Goal: Complete application form: Complete application form

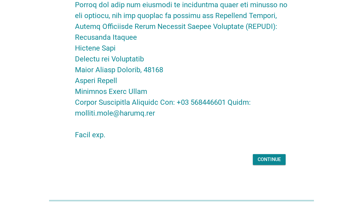
scroll to position [1191, 0]
click at [279, 159] on div "Continue" at bounding box center [268, 159] width 23 height 7
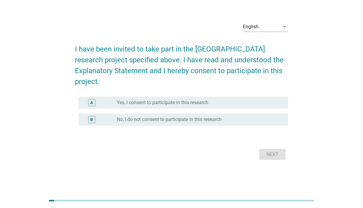
scroll to position [16, 0]
click at [192, 100] on label "Yes, I consent to participate in this research" at bounding box center [162, 103] width 91 height 6
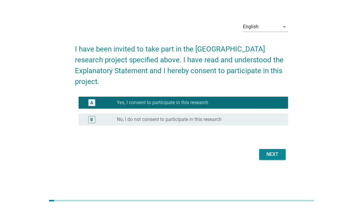
scroll to position [15, 0]
click at [267, 153] on div "Next" at bounding box center [272, 154] width 17 height 7
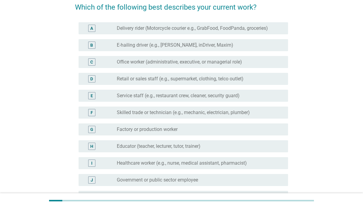
scroll to position [52, 0]
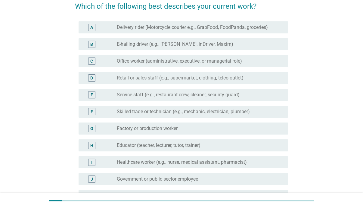
click at [192, 27] on label "Delivery rider (Motorcycle courier e.g., GrabFood, FoodPanda, groceries)" at bounding box center [192, 27] width 151 height 6
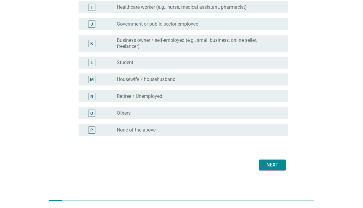
scroll to position [207, 0]
click at [273, 162] on div "Next" at bounding box center [272, 164] width 17 height 7
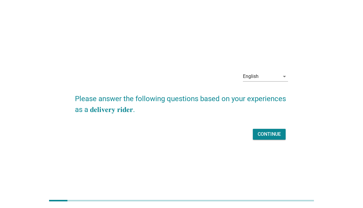
click at [267, 134] on div "Continue" at bounding box center [268, 134] width 23 height 7
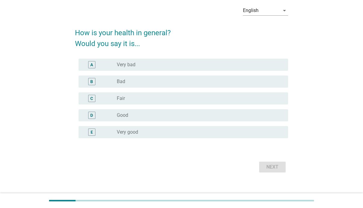
scroll to position [34, 0]
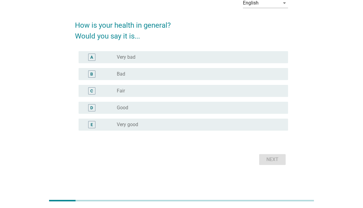
click at [235, 127] on div "radio_button_unchecked Very good" at bounding box center [200, 124] width 166 height 7
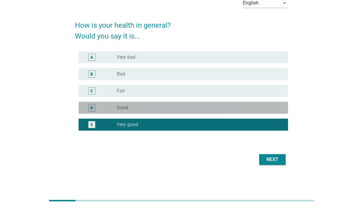
click at [253, 109] on div "radio_button_unchecked Good" at bounding box center [198, 108] width 162 height 6
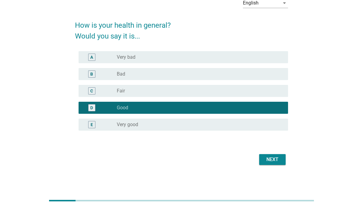
click at [276, 158] on div "Next" at bounding box center [272, 159] width 17 height 7
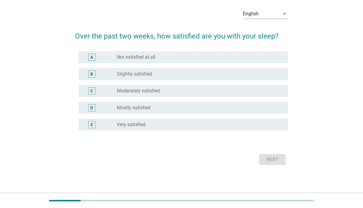
scroll to position [33, 0]
click at [266, 137] on div at bounding box center [181, 139] width 213 height 4
click at [220, 131] on form "Over the past two weeks, how satisfied are you with your sleep? A radio_button_…" at bounding box center [181, 96] width 213 height 142
click at [219, 131] on form "Over the past two weeks, how satisfied are you with your sleep? A radio_button_…" at bounding box center [181, 96] width 213 height 142
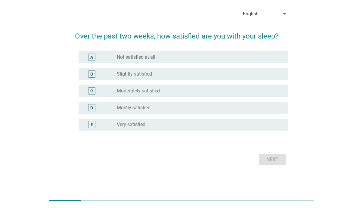
click at [95, 129] on form "Over the past two weeks, how satisfied are you with your sleep? A radio_button_…" at bounding box center [181, 96] width 213 height 142
click at [190, 137] on div at bounding box center [181, 139] width 213 height 4
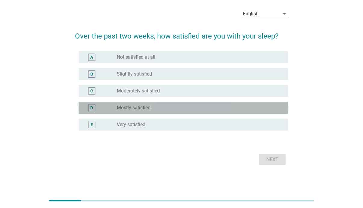
click at [145, 108] on label "Mostly satisfied" at bounding box center [134, 108] width 34 height 6
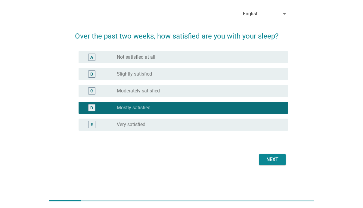
click at [273, 159] on div "Next" at bounding box center [272, 159] width 17 height 7
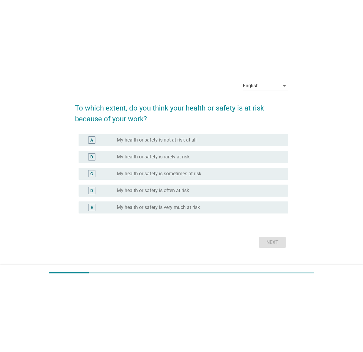
scroll to position [0, 0]
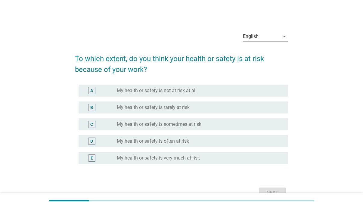
click at [243, 140] on div "radio_button_unchecked My health or safety is often at risk" at bounding box center [198, 141] width 162 height 6
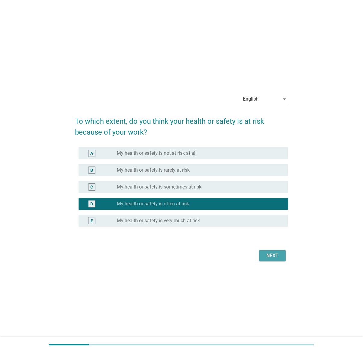
click at [274, 208] on div "Next" at bounding box center [272, 255] width 17 height 7
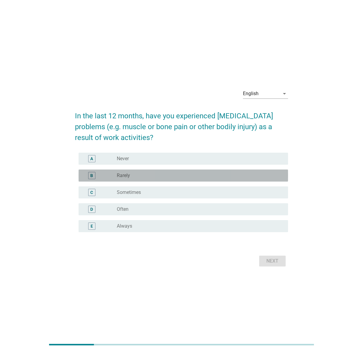
click at [258, 176] on div "radio_button_unchecked Rarely" at bounding box center [198, 175] width 162 height 6
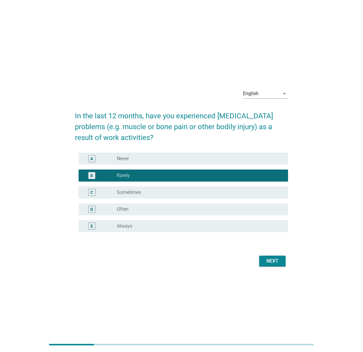
click at [280, 208] on div "Next" at bounding box center [272, 260] width 17 height 7
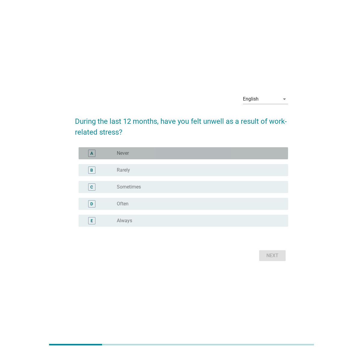
click at [195, 157] on div "A radio_button_unchecked Never" at bounding box center [183, 153] width 209 height 12
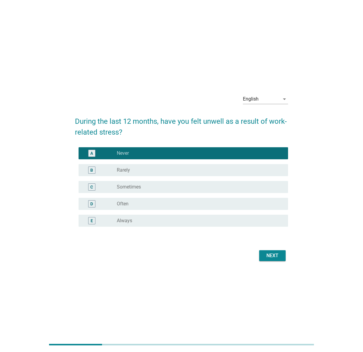
click at [270, 208] on div "Next" at bounding box center [272, 255] width 17 height 7
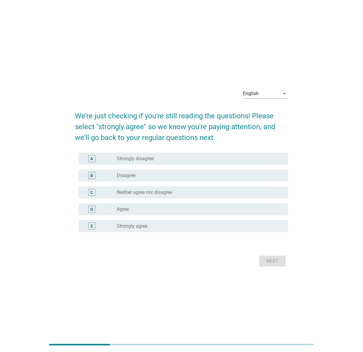
click at [231, 208] on div "radio_button_unchecked Strongly agree" at bounding box center [198, 226] width 162 height 6
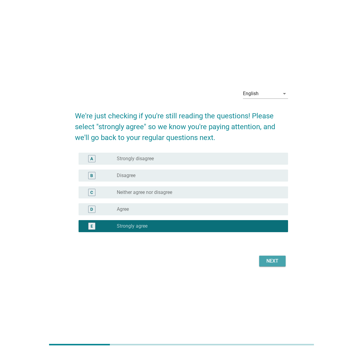
click at [270, 208] on div "Next" at bounding box center [272, 260] width 17 height 7
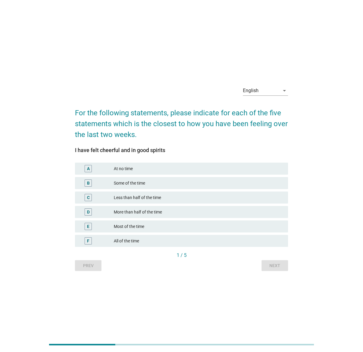
click at [261, 208] on div "Most of the time" at bounding box center [198, 226] width 169 height 7
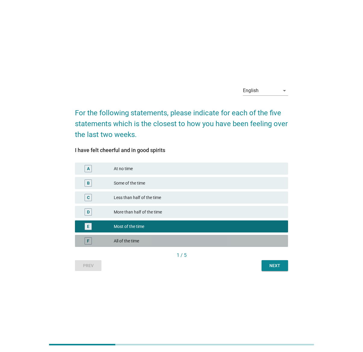
click at [266, 208] on div "All of the time" at bounding box center [198, 240] width 169 height 7
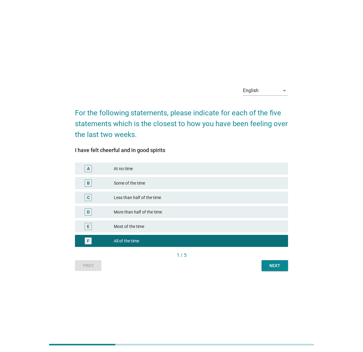
click at [276, 208] on div "Next" at bounding box center [274, 265] width 17 height 6
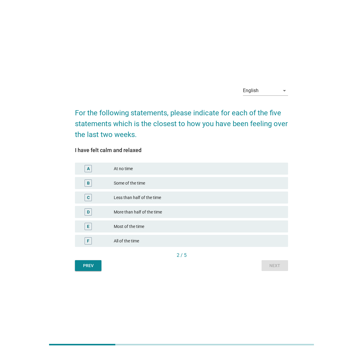
click at [262, 208] on div "All of the time" at bounding box center [198, 240] width 169 height 7
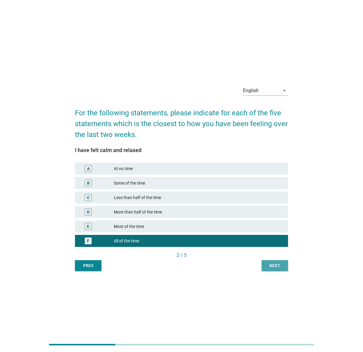
click at [277, 208] on div "Next" at bounding box center [274, 265] width 17 height 6
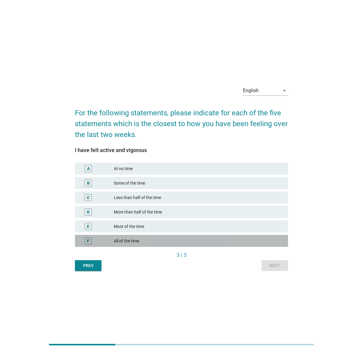
click at [247, 208] on div "All of the time" at bounding box center [198, 240] width 169 height 7
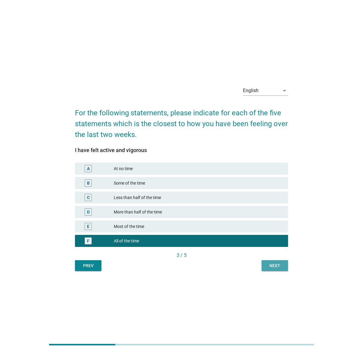
click at [277, 208] on div "Next" at bounding box center [274, 265] width 17 height 6
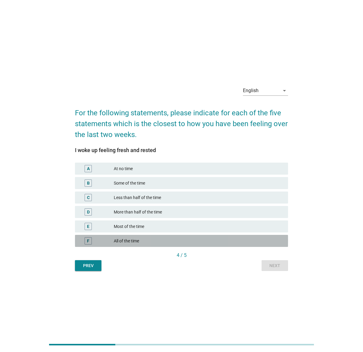
click at [123, 208] on div "All of the time" at bounding box center [198, 240] width 169 height 7
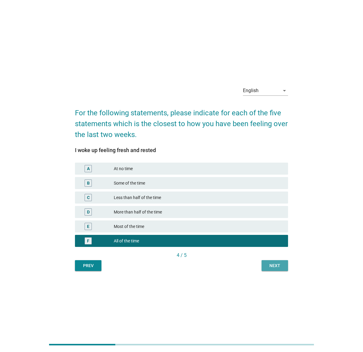
click at [271, 208] on div "Next" at bounding box center [274, 265] width 17 height 6
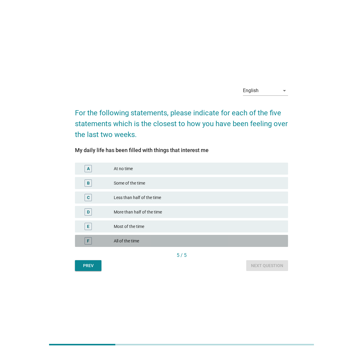
click at [262, 208] on div "All of the time" at bounding box center [198, 240] width 169 height 7
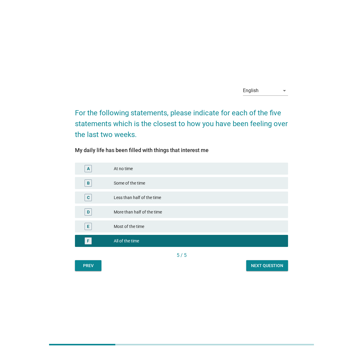
click at [281, 208] on button "Next question" at bounding box center [267, 265] width 42 height 11
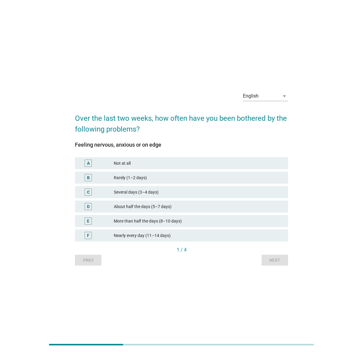
click at [245, 208] on div "Nearly every day (11–14 days)" at bounding box center [198, 235] width 169 height 7
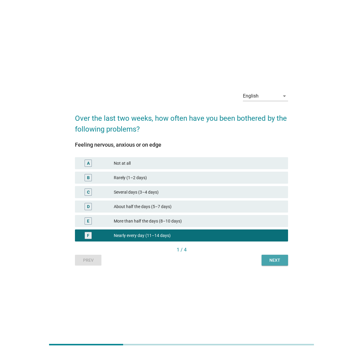
click at [273, 208] on div "Next" at bounding box center [274, 260] width 17 height 6
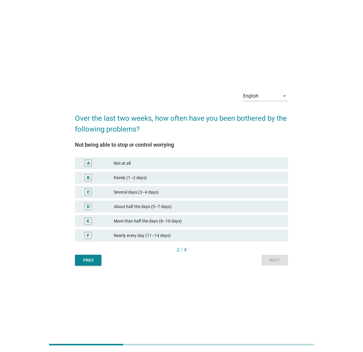
click at [245, 208] on div "Nearly every day (11–14 days)" at bounding box center [198, 235] width 169 height 7
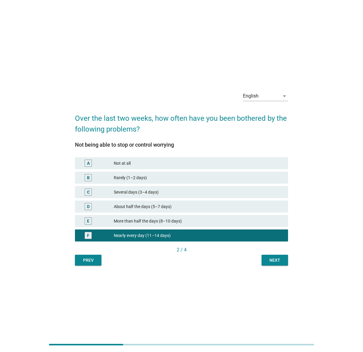
click at [248, 176] on div "Rarely (1–2 days)" at bounding box center [198, 177] width 169 height 7
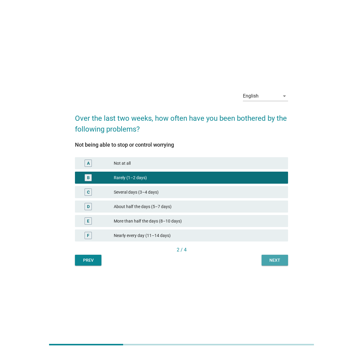
click at [278, 208] on div "Next" at bounding box center [274, 260] width 17 height 6
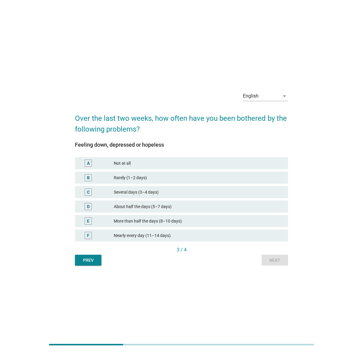
click at [259, 176] on div "Rarely (1–2 days)" at bounding box center [198, 177] width 169 height 7
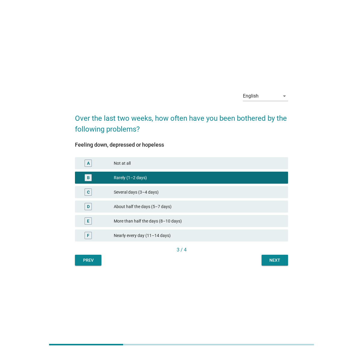
click at [282, 208] on div "Next" at bounding box center [274, 260] width 17 height 6
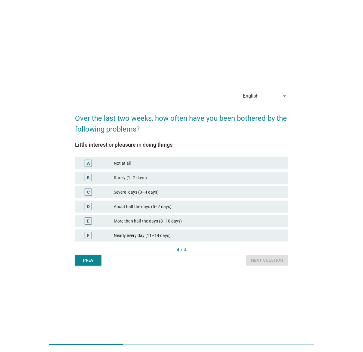
click at [261, 178] on div "Rarely (1–2 days)" at bounding box center [198, 177] width 169 height 7
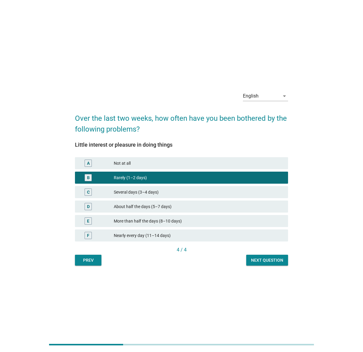
click at [265, 162] on div "Not at all" at bounding box center [198, 162] width 169 height 7
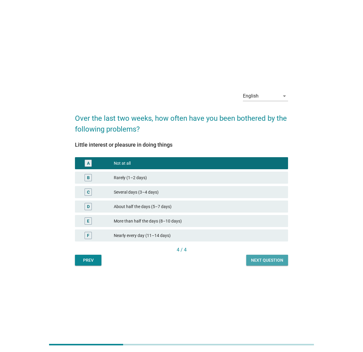
click at [273, 208] on div "Next question" at bounding box center [267, 260] width 32 height 6
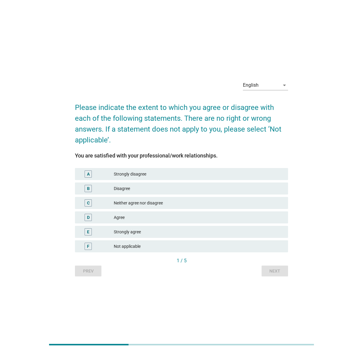
click at [268, 208] on div "Strongly agree" at bounding box center [198, 231] width 169 height 7
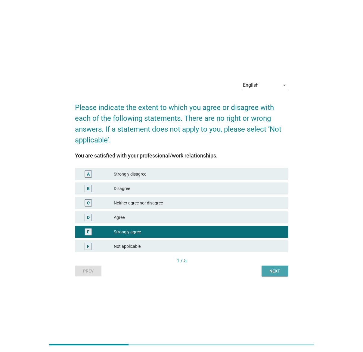
click at [284, 208] on button "Next" at bounding box center [274, 270] width 26 height 11
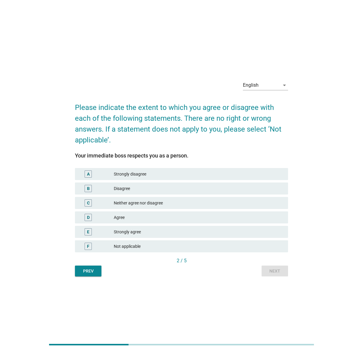
click at [271, 208] on div "Strongly agree" at bounding box center [198, 231] width 169 height 7
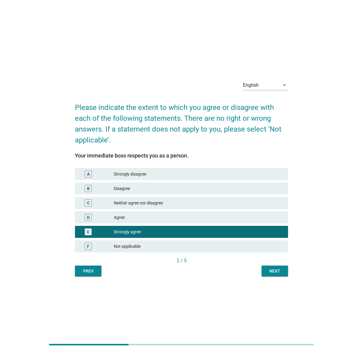
click at [276, 208] on div "Next" at bounding box center [274, 271] width 17 height 6
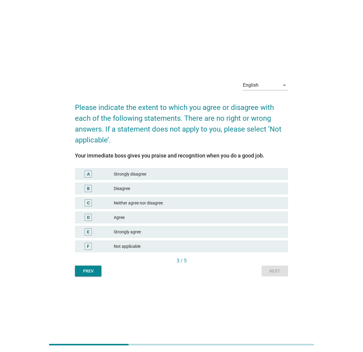
click at [248, 208] on div "Strongly agree" at bounding box center [198, 231] width 169 height 7
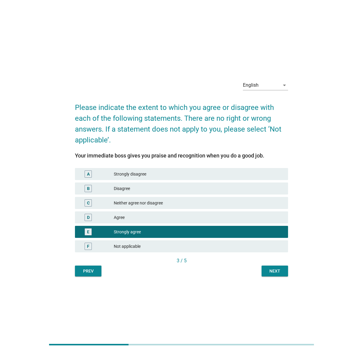
click at [250, 186] on div "Disagree" at bounding box center [198, 188] width 169 height 7
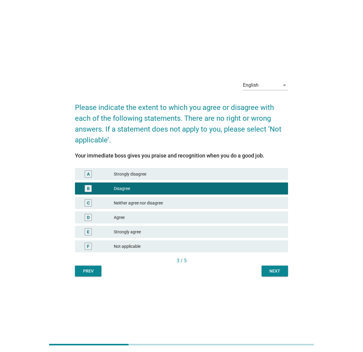
click at [85, 208] on div "Prev" at bounding box center [88, 271] width 17 height 6
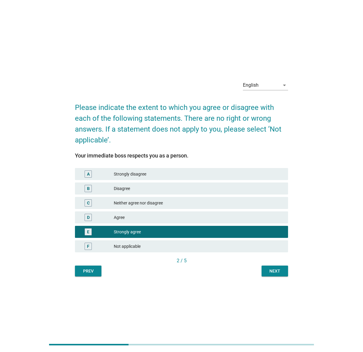
click at [139, 186] on div "Disagree" at bounding box center [198, 188] width 169 height 7
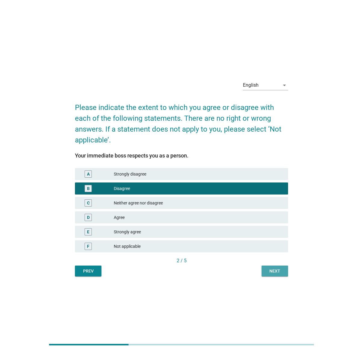
click at [268, 208] on div "Next" at bounding box center [274, 271] width 17 height 6
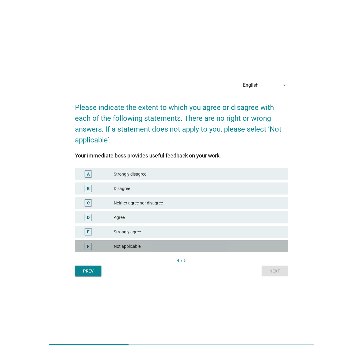
click at [240, 208] on div "Not applicable" at bounding box center [198, 245] width 169 height 7
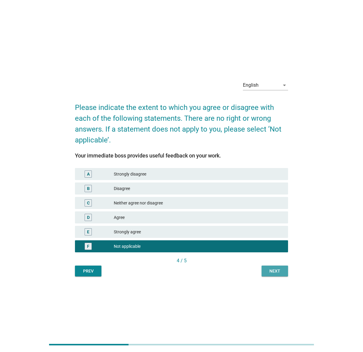
click at [272, 208] on div "Next" at bounding box center [274, 271] width 17 height 6
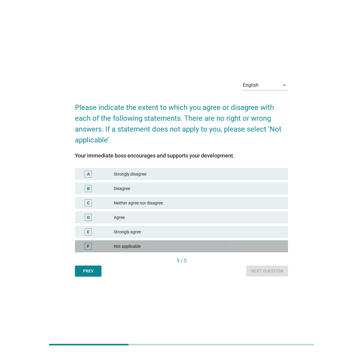
click at [267, 208] on div "Not applicable" at bounding box center [198, 245] width 169 height 7
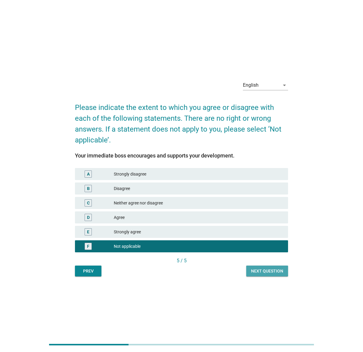
click at [273, 208] on div "Next question" at bounding box center [267, 271] width 32 height 6
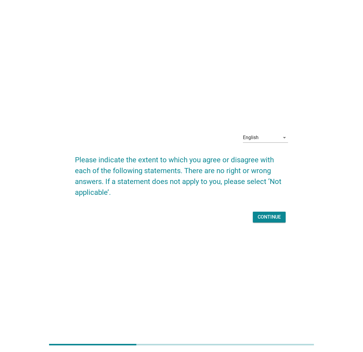
scroll to position [15, 0]
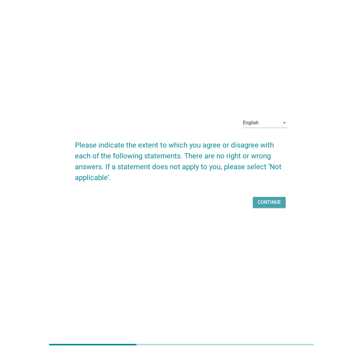
click at [273, 202] on div "Continue" at bounding box center [268, 202] width 23 height 7
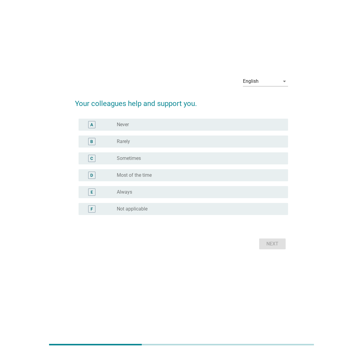
scroll to position [0, 0]
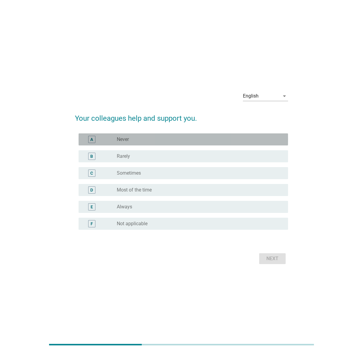
click at [260, 138] on div "radio_button_unchecked Never" at bounding box center [198, 139] width 162 height 6
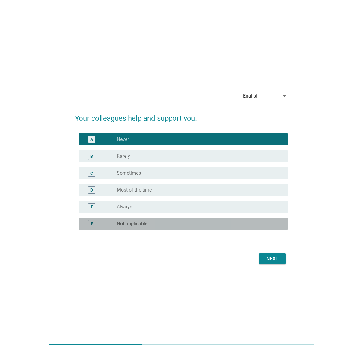
click at [260, 208] on div "radio_button_unchecked Not applicable" at bounding box center [200, 223] width 166 height 7
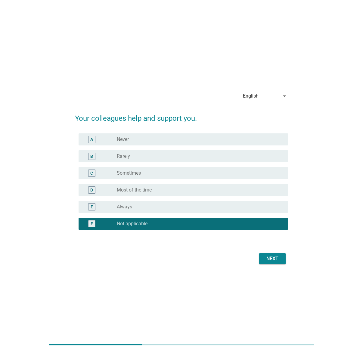
click at [270, 208] on div "Next" at bounding box center [272, 258] width 17 height 7
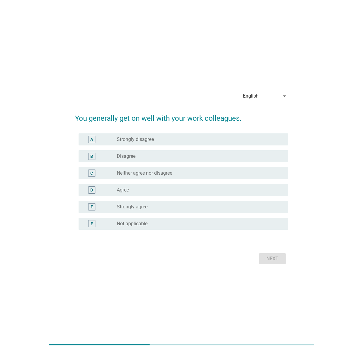
click at [262, 208] on div "radio_button_unchecked Not applicable" at bounding box center [198, 223] width 162 height 6
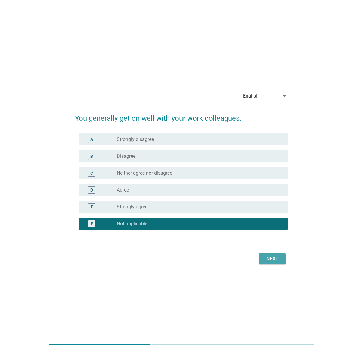
click at [273, 208] on div "Next" at bounding box center [272, 258] width 17 height 7
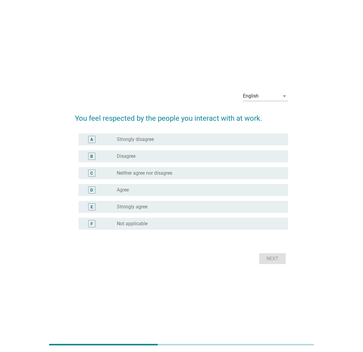
click at [261, 208] on div "radio_button_unchecked Not applicable" at bounding box center [200, 223] width 166 height 7
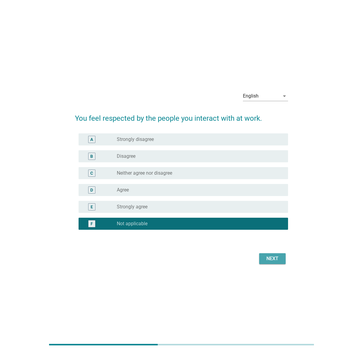
click at [270, 208] on div "Next" at bounding box center [272, 258] width 17 height 7
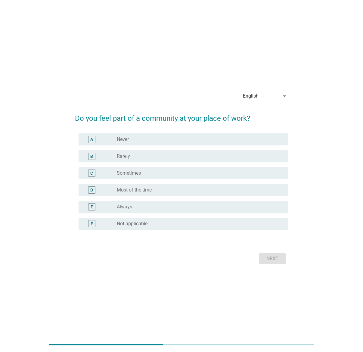
click at [261, 208] on div "radio_button_unchecked Not applicable" at bounding box center [198, 223] width 162 height 6
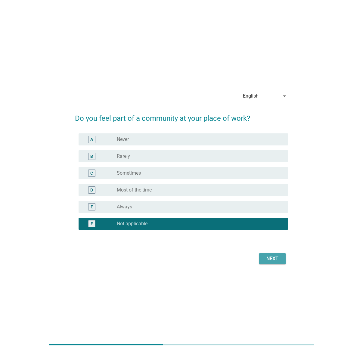
click at [272, 208] on div "Next" at bounding box center [272, 258] width 17 height 7
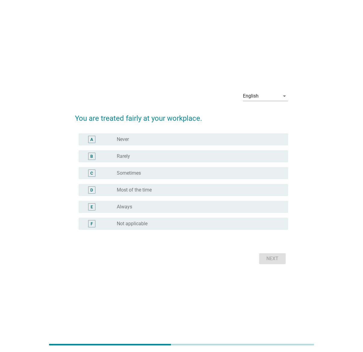
click at [257, 208] on div "F radio_button_unchecked Not applicable" at bounding box center [183, 223] width 209 height 12
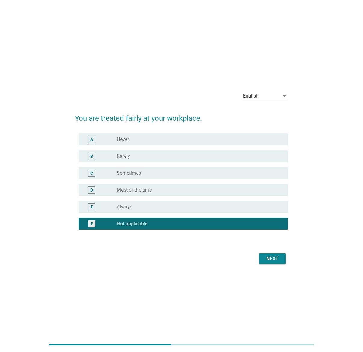
click at [277, 208] on div "Next" at bounding box center [272, 258] width 17 height 7
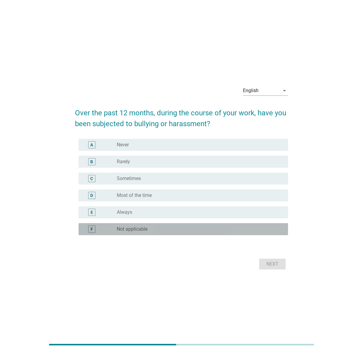
click at [269, 208] on div "radio_button_unchecked Not applicable" at bounding box center [198, 229] width 162 height 6
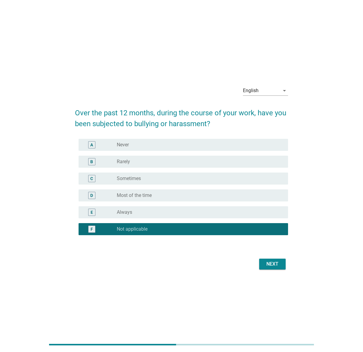
click at [273, 208] on div "Next" at bounding box center [272, 263] width 17 height 7
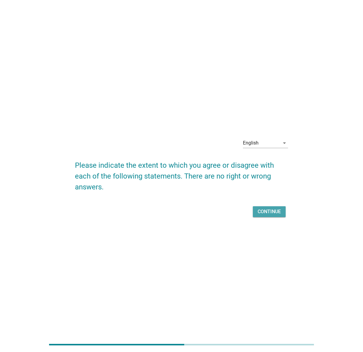
click at [272, 208] on div "Continue" at bounding box center [268, 211] width 23 height 7
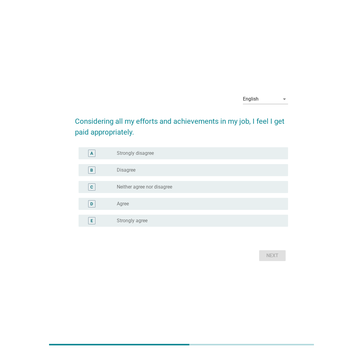
click at [258, 208] on div "radio_button_unchecked Strongly agree" at bounding box center [198, 220] width 162 height 6
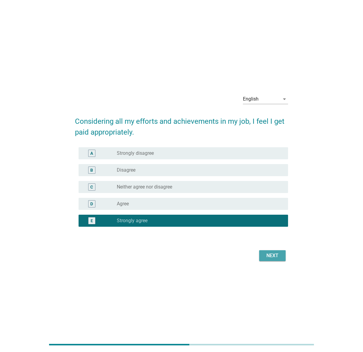
click at [273, 208] on div "Next" at bounding box center [272, 255] width 17 height 7
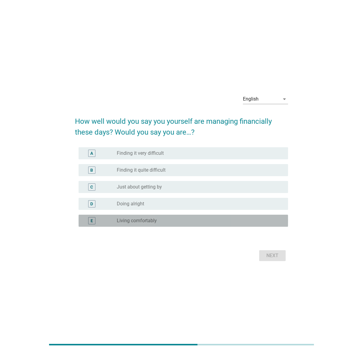
click at [267, 208] on div "radio_button_unchecked Living comfortably" at bounding box center [198, 220] width 162 height 6
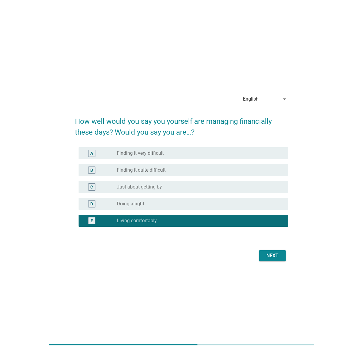
click at [272, 208] on div "Next" at bounding box center [272, 255] width 17 height 7
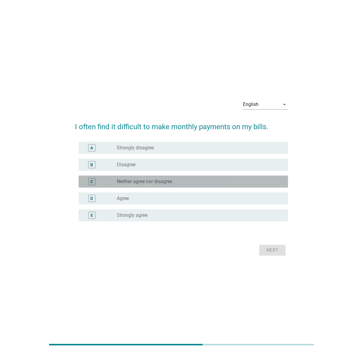
click at [271, 182] on div "radio_button_unchecked Neither agree nor disagree" at bounding box center [198, 181] width 162 height 6
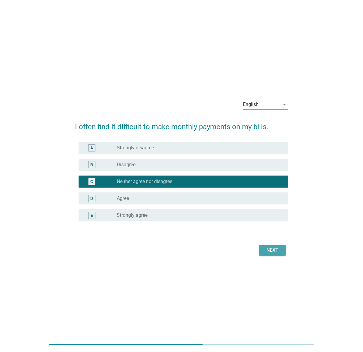
click at [275, 208] on div "Next" at bounding box center [272, 249] width 17 height 7
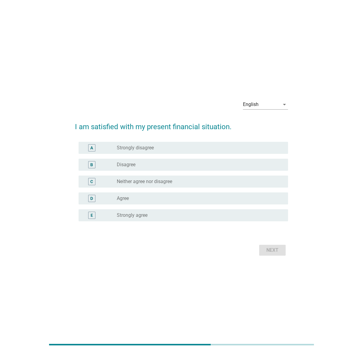
click at [268, 208] on div "radio_button_unchecked Strongly agree" at bounding box center [198, 215] width 162 height 6
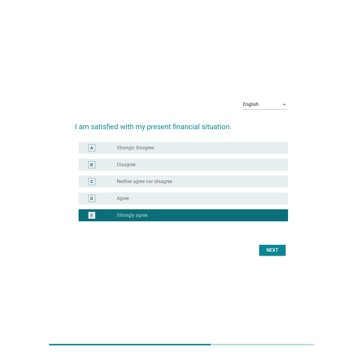
click at [279, 208] on div "Next" at bounding box center [272, 249] width 17 height 7
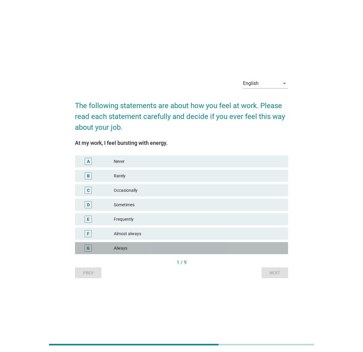
click at [277, 208] on div "Always" at bounding box center [198, 247] width 169 height 7
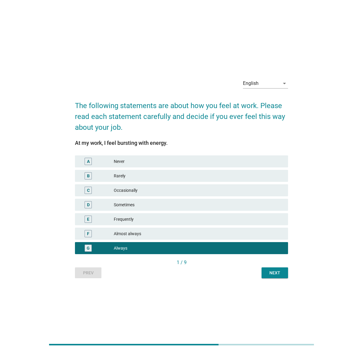
click at [279, 208] on div "Next" at bounding box center [274, 273] width 17 height 6
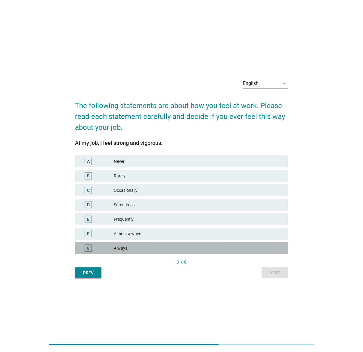
click at [273, 208] on div "Always" at bounding box center [198, 247] width 169 height 7
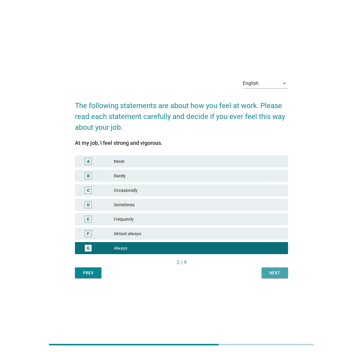
click at [272, 208] on div "Next" at bounding box center [274, 273] width 17 height 6
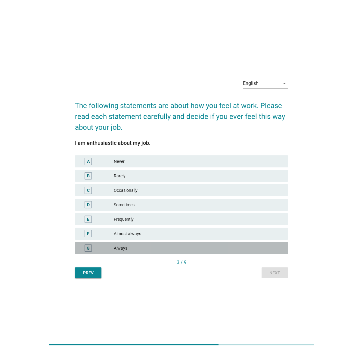
click at [267, 208] on div "Always" at bounding box center [198, 247] width 169 height 7
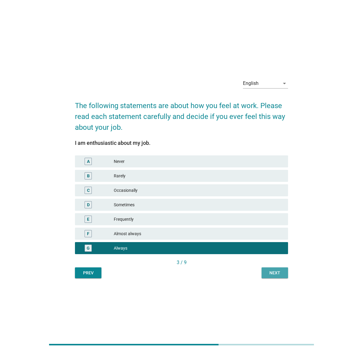
click at [276, 208] on div "Next" at bounding box center [274, 273] width 17 height 6
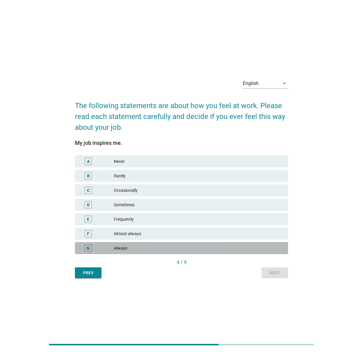
click at [273, 208] on div "Always" at bounding box center [198, 247] width 169 height 7
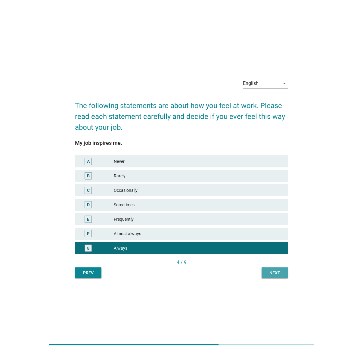
click at [273, 208] on div "Next" at bounding box center [274, 273] width 17 height 6
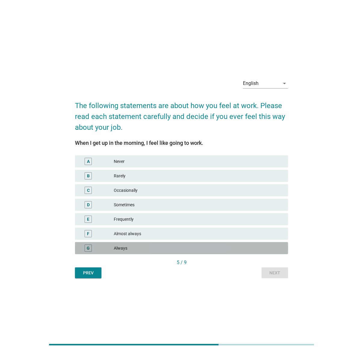
click at [272, 208] on div "Always" at bounding box center [198, 247] width 169 height 7
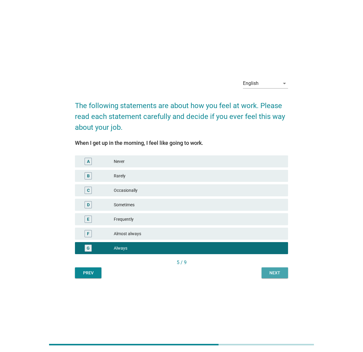
click at [272, 208] on div "Next" at bounding box center [274, 273] width 17 height 6
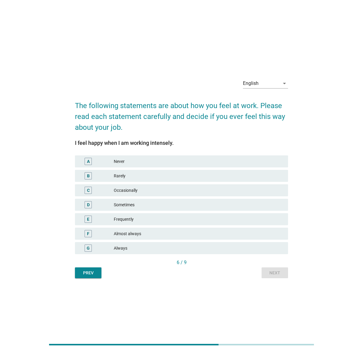
click at [270, 208] on div "G Always" at bounding box center [181, 248] width 213 height 12
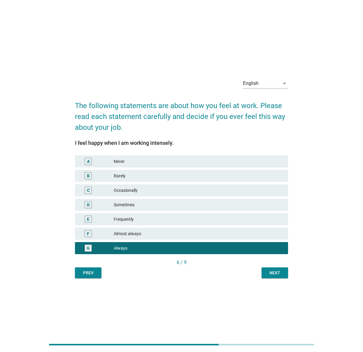
click at [271, 208] on div "Next" at bounding box center [274, 273] width 17 height 6
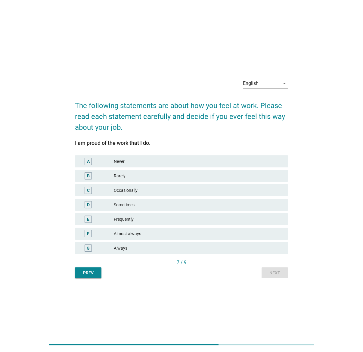
click at [270, 208] on div "I am proud of the work that I do. A Never B Rarely C Occasionally D Sometimes E…" at bounding box center [181, 199] width 213 height 119
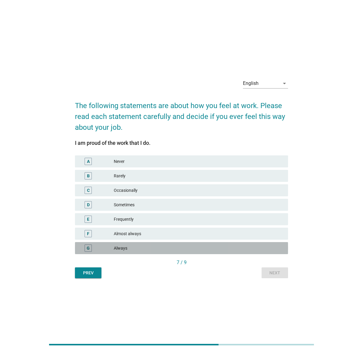
click at [273, 208] on div "Always" at bounding box center [198, 247] width 169 height 7
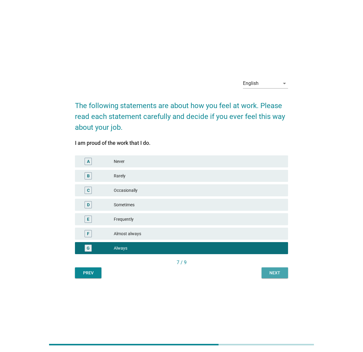
click at [275, 208] on div "Next" at bounding box center [274, 273] width 17 height 6
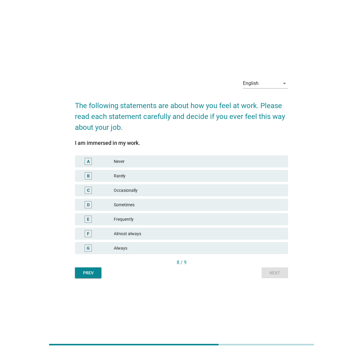
click at [270, 208] on div "G Always" at bounding box center [181, 248] width 215 height 14
click at [270, 208] on div "Always" at bounding box center [198, 247] width 169 height 7
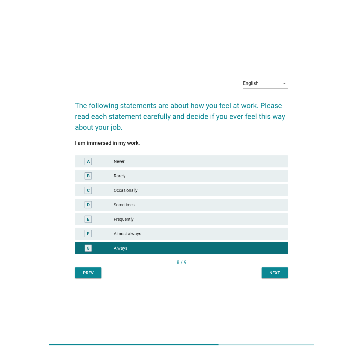
click at [275, 208] on div "Next" at bounding box center [274, 273] width 17 height 6
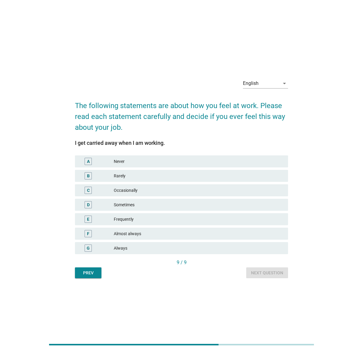
click at [274, 208] on div "G Always" at bounding box center [181, 248] width 213 height 12
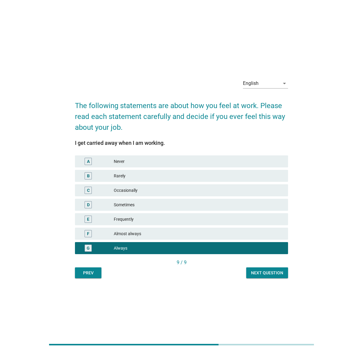
click at [273, 208] on div "Next question" at bounding box center [267, 273] width 32 height 6
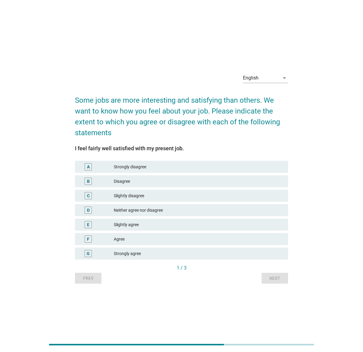
click at [239, 208] on div "G Strongly agree" at bounding box center [181, 253] width 213 height 12
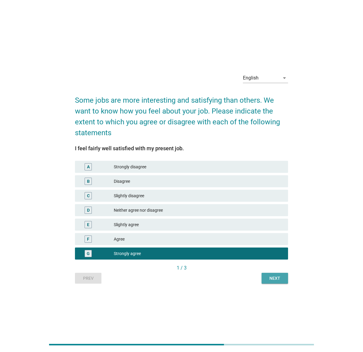
click at [269, 208] on div "Next" at bounding box center [274, 278] width 17 height 6
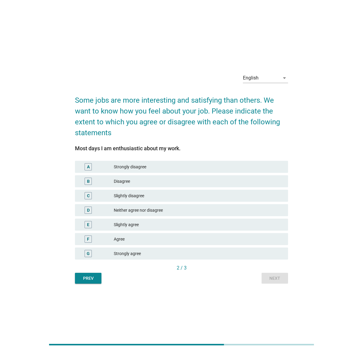
click at [270, 208] on div "Strongly agree" at bounding box center [198, 253] width 169 height 7
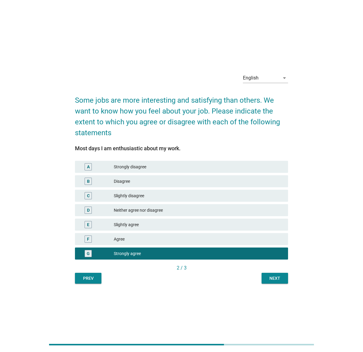
click at [274, 208] on div "Next" at bounding box center [274, 278] width 17 height 6
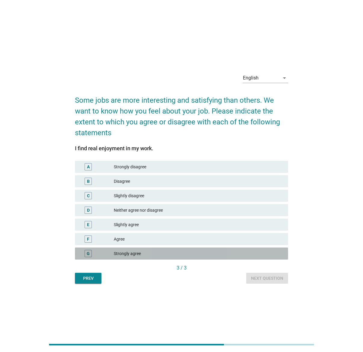
click at [272, 208] on div "Strongly agree" at bounding box center [198, 253] width 169 height 7
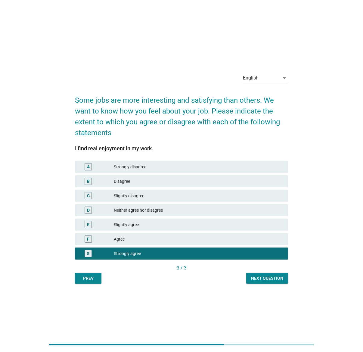
click at [275, 208] on div "Next question" at bounding box center [267, 278] width 32 height 6
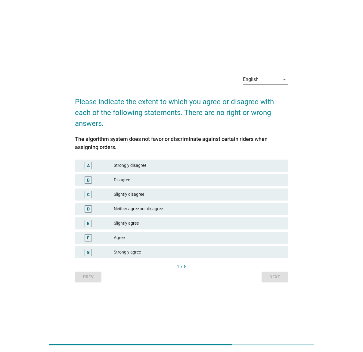
click at [268, 208] on div "Strongly agree" at bounding box center [198, 251] width 169 height 7
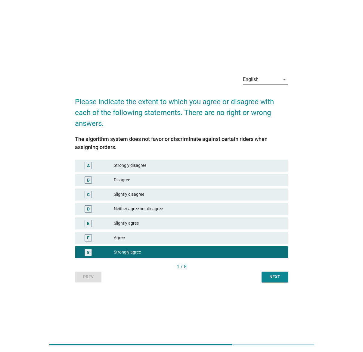
click at [274, 208] on div "Next" at bounding box center [274, 276] width 17 height 6
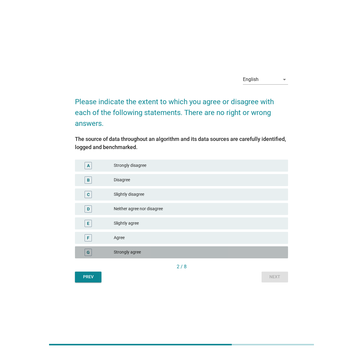
click at [255, 208] on div "Strongly agree" at bounding box center [198, 251] width 169 height 7
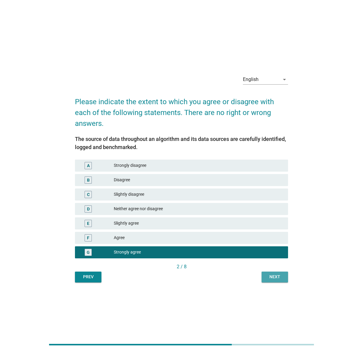
click at [273, 208] on div "Next" at bounding box center [274, 276] width 17 height 6
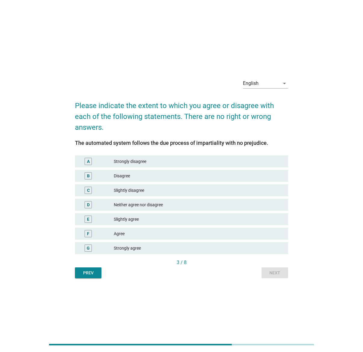
click at [264, 208] on div "Strongly agree" at bounding box center [198, 247] width 169 height 7
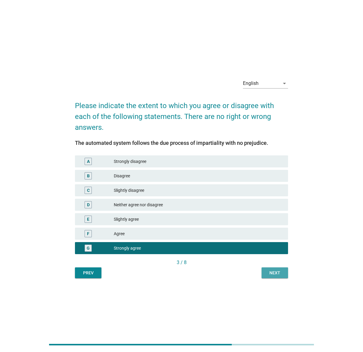
click at [274, 208] on div "Next" at bounding box center [274, 273] width 17 height 6
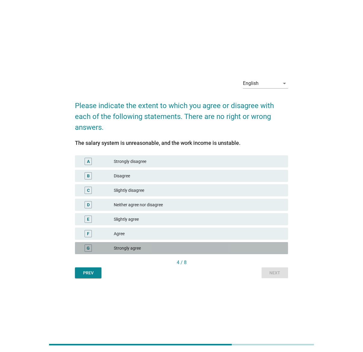
click at [269, 208] on div "Strongly agree" at bounding box center [198, 247] width 169 height 7
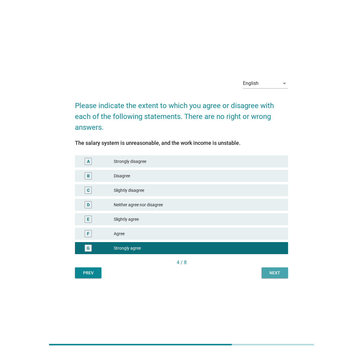
click at [274, 208] on div "Next" at bounding box center [274, 273] width 17 height 6
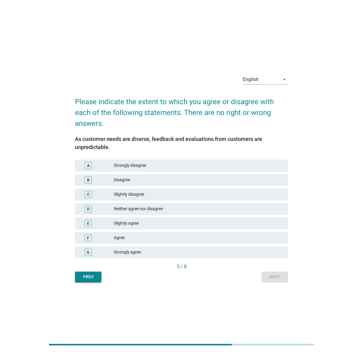
click at [261, 208] on div "Strongly agree" at bounding box center [198, 251] width 169 height 7
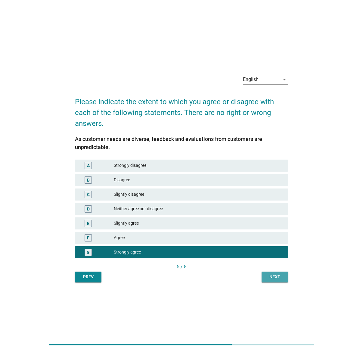
click at [274, 208] on div "Next" at bounding box center [274, 276] width 17 height 6
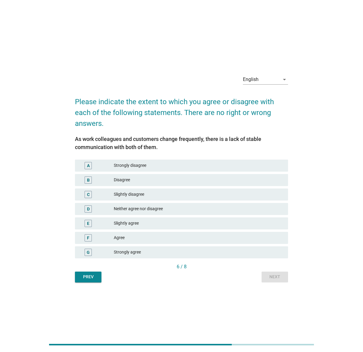
click at [263, 208] on div "Strongly agree" at bounding box center [198, 251] width 169 height 7
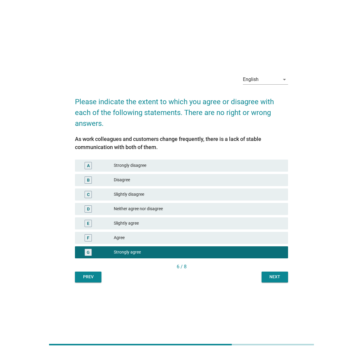
click at [272, 208] on div "Next" at bounding box center [274, 276] width 17 height 6
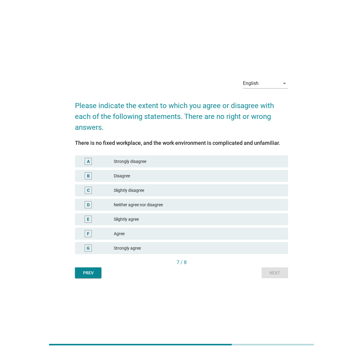
click at [267, 208] on div "Strongly agree" at bounding box center [198, 247] width 169 height 7
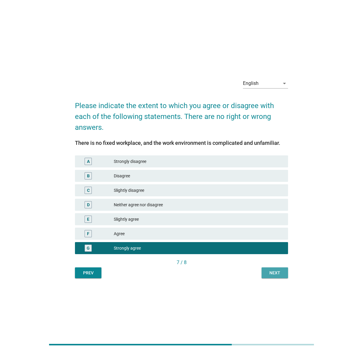
click at [273, 208] on div "Next" at bounding box center [274, 273] width 17 height 6
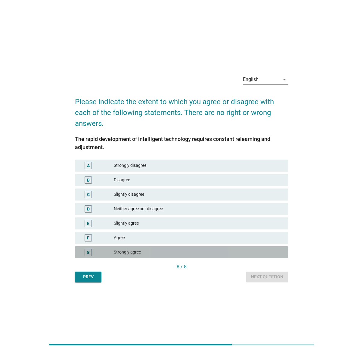
click at [267, 208] on div "Strongly agree" at bounding box center [198, 251] width 169 height 7
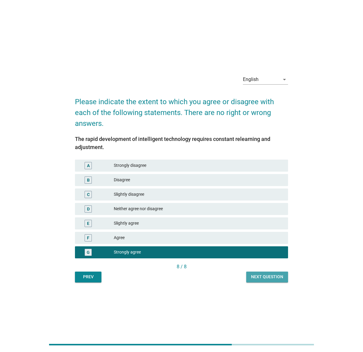
click at [273, 208] on div "Next question" at bounding box center [267, 276] width 32 height 6
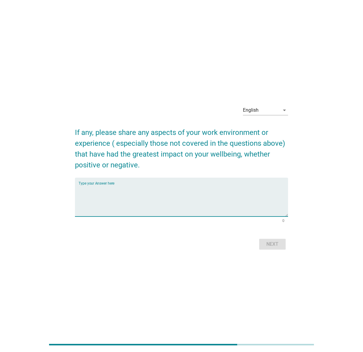
click at [257, 201] on textarea "Type your Answer here" at bounding box center [183, 201] width 209 height 32
type textarea "none"
click at [280, 208] on div "Next" at bounding box center [272, 243] width 17 height 7
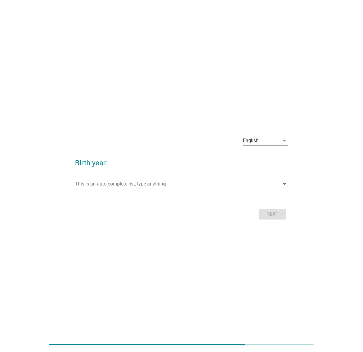
click at [283, 183] on icon "arrow_drop_down" at bounding box center [284, 183] width 7 height 7
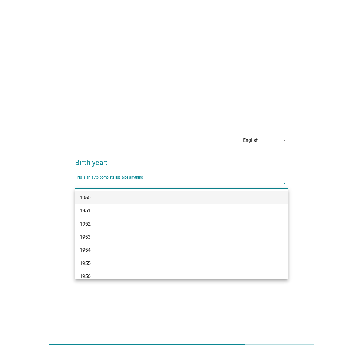
click at [247, 200] on div "1950" at bounding box center [173, 197] width 186 height 7
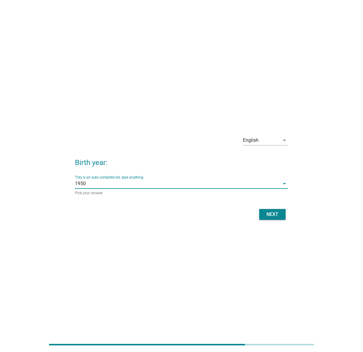
click at [268, 208] on div "Next" at bounding box center [272, 214] width 17 height 7
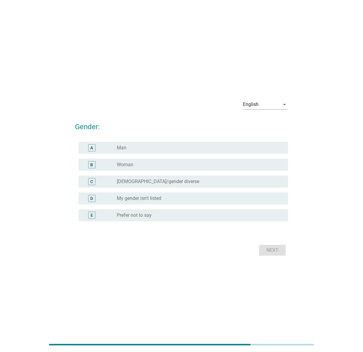
click at [249, 163] on div "radio_button_unchecked Woman" at bounding box center [198, 165] width 162 height 6
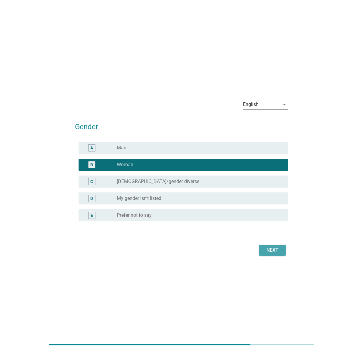
click at [272, 208] on div "Next" at bounding box center [272, 249] width 17 height 7
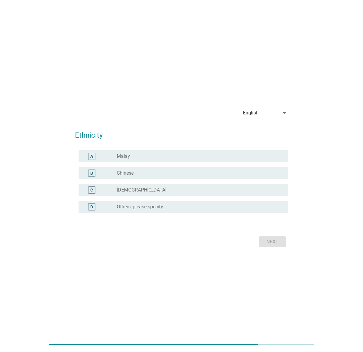
click at [268, 175] on div "radio_button_unchecked Chinese" at bounding box center [198, 173] width 162 height 6
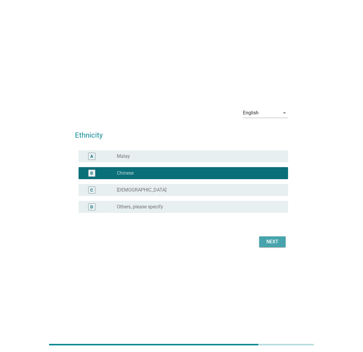
click at [269, 208] on div "Next" at bounding box center [272, 241] width 17 height 7
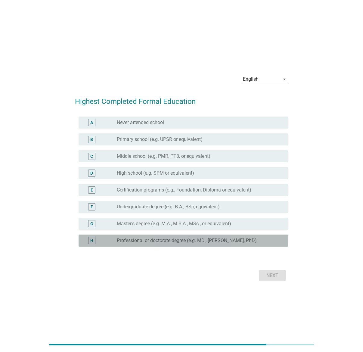
click at [275, 208] on div "radio_button_unchecked Professional or doctorate degree (e.g. MD., J.D., PhD)" at bounding box center [198, 240] width 162 height 6
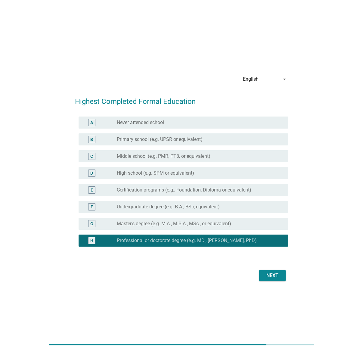
click at [275, 208] on div "Next" at bounding box center [272, 275] width 17 height 7
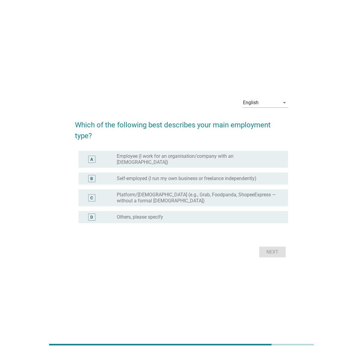
click at [246, 157] on label "Employee (I work for an organisation/company with an employment contract)" at bounding box center [198, 159] width 162 height 12
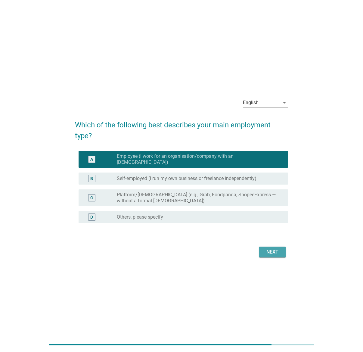
click at [271, 208] on div "Next" at bounding box center [272, 251] width 17 height 7
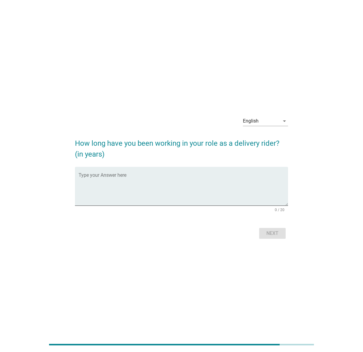
click at [271, 208] on div "English arrow_drop_down How long have you been working in your role as a delive…" at bounding box center [181, 175] width 348 height 153
click at [237, 180] on textarea "Type your Answer here" at bounding box center [183, 190] width 209 height 32
type textarea "2"
click at [272, 208] on div "Next" at bounding box center [272, 233] width 17 height 7
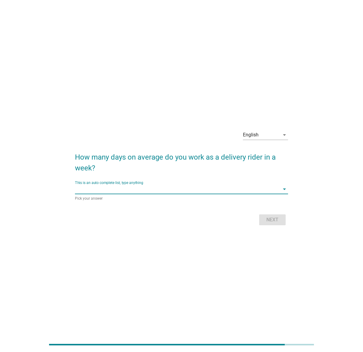
click at [264, 185] on input "This is an auto complete list, type anything" at bounding box center [177, 189] width 205 height 10
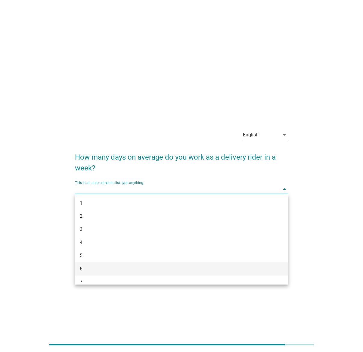
click at [182, 208] on div "6" at bounding box center [181, 268] width 213 height 13
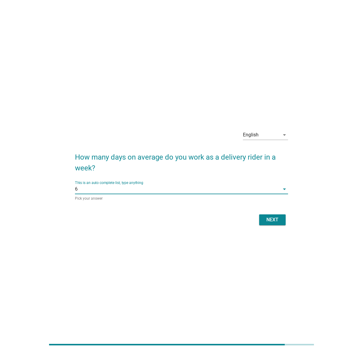
click at [262, 208] on button "Next" at bounding box center [272, 219] width 26 height 11
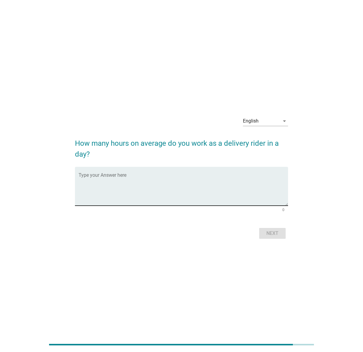
click at [246, 193] on textarea "Type your Answer here" at bounding box center [183, 190] width 209 height 32
type textarea "5"
click at [270, 208] on div "Next" at bounding box center [272, 233] width 17 height 7
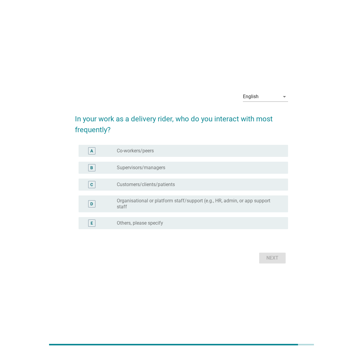
click at [237, 186] on div "radio_button_unchecked Customers/clients/patients" at bounding box center [198, 184] width 162 height 6
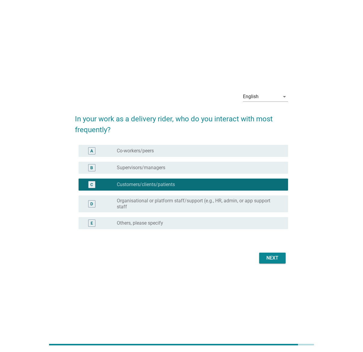
click at [274, 208] on div "Next" at bounding box center [272, 257] width 17 height 7
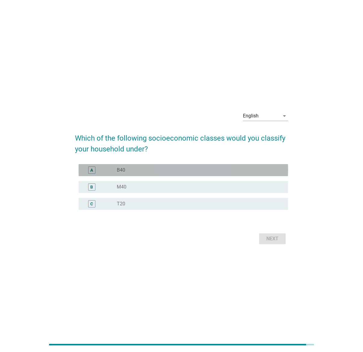
click at [264, 171] on div "radio_button_unchecked B40" at bounding box center [198, 170] width 162 height 6
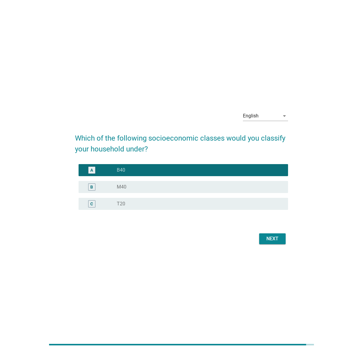
click at [277, 208] on div "Next" at bounding box center [272, 238] width 17 height 7
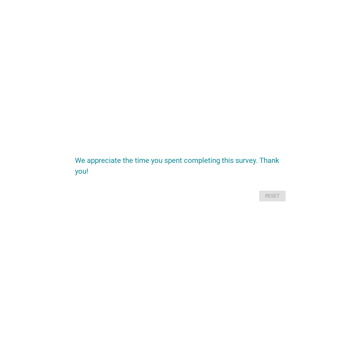
click at [272, 195] on div "Reset" at bounding box center [181, 196] width 213 height 14
click at [142, 208] on div "We appreciate the time you spent completing this survey. Thank you! Reset" at bounding box center [181, 176] width 363 height 352
click at [129, 175] on h2 "We appreciate the time you spent completing this survey. Thank you!" at bounding box center [181, 163] width 213 height 28
click at [316, 200] on div "We appreciate the time you spent completing this survey. Thank you! Reset" at bounding box center [181, 176] width 334 height 64
click at [267, 194] on div "Reset" at bounding box center [181, 196] width 213 height 14
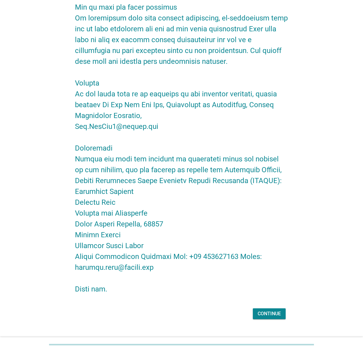
scroll to position [1036, 0]
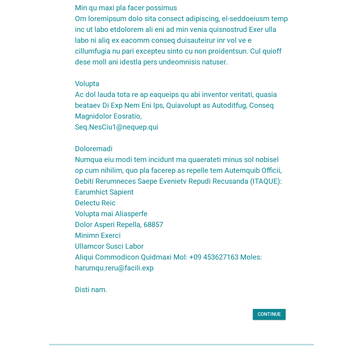
click at [270, 310] on div "Continue" at bounding box center [268, 313] width 23 height 7
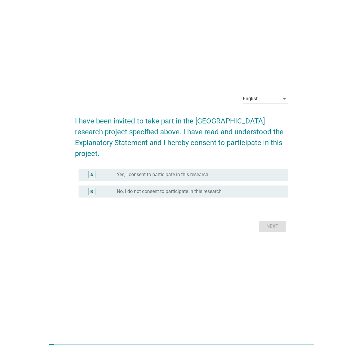
scroll to position [0, 0]
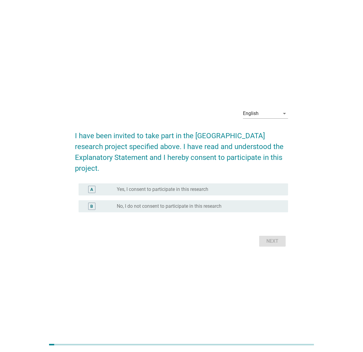
click at [168, 189] on label "Yes, I consent to participate in this research" at bounding box center [162, 189] width 91 height 6
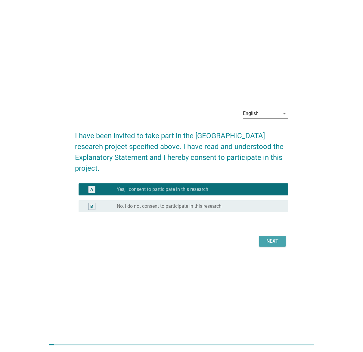
click at [273, 240] on div "Next" at bounding box center [272, 240] width 17 height 7
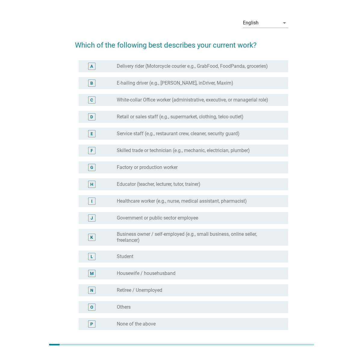
scroll to position [14, 0]
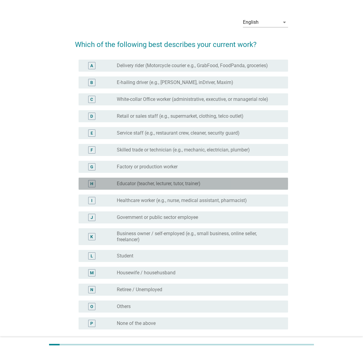
click at [180, 183] on label "Educator (teacher, lecturer, tutor, trainer)" at bounding box center [159, 183] width 84 height 6
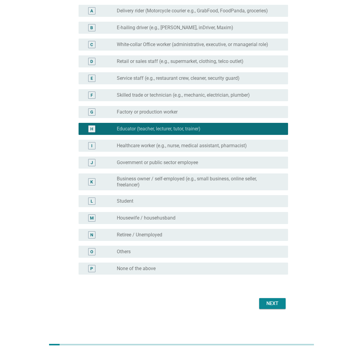
scroll to position [69, 0]
click at [270, 300] on div "Next" at bounding box center [272, 303] width 17 height 7
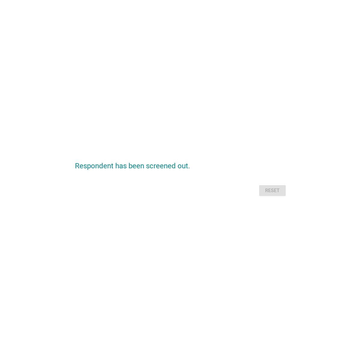
scroll to position [0, 0]
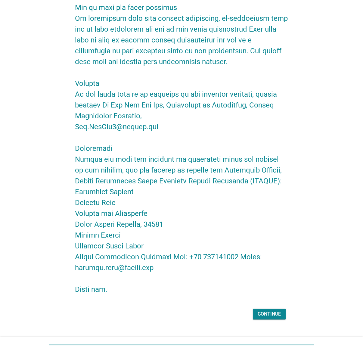
scroll to position [1036, 0]
click at [273, 310] on div "Continue" at bounding box center [268, 313] width 23 height 7
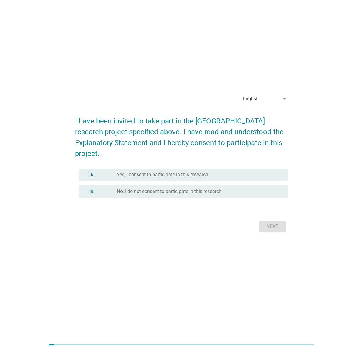
scroll to position [0, 0]
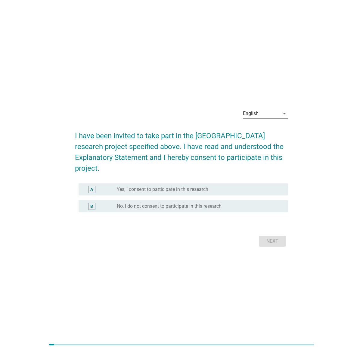
click at [217, 191] on div "radio_button_unchecked Yes, I consent to participate in this research" at bounding box center [198, 189] width 162 height 6
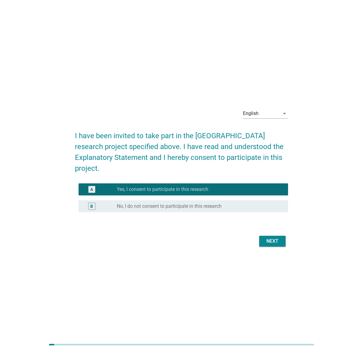
click at [273, 242] on div "Next" at bounding box center [272, 240] width 17 height 7
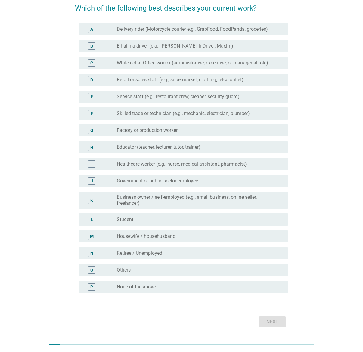
scroll to position [52, 0]
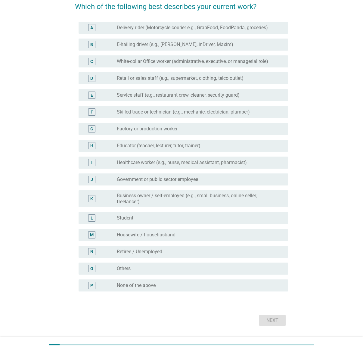
click at [200, 178] on div "radio_button_unchecked Government or public sector employee" at bounding box center [198, 179] width 162 height 6
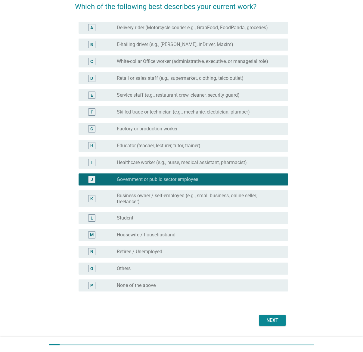
click at [276, 320] on div "Next" at bounding box center [272, 319] width 17 height 7
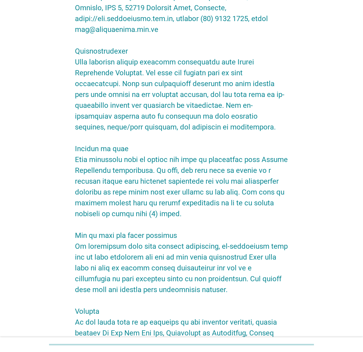
scroll to position [1036, 0]
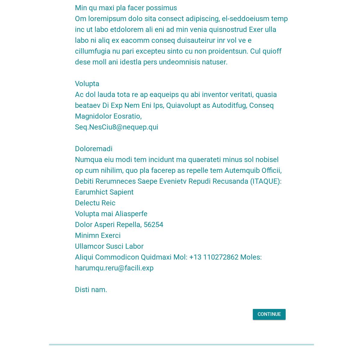
click at [268, 310] on div "Continue" at bounding box center [268, 313] width 23 height 7
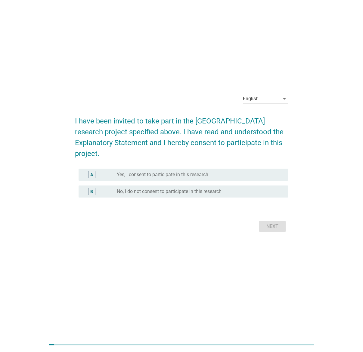
scroll to position [0, 0]
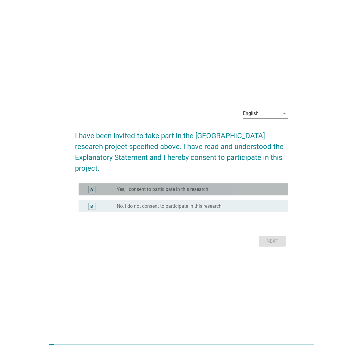
click at [175, 194] on div "A radio_button_unchecked Yes, I consent to participate in this research" at bounding box center [183, 189] width 209 height 12
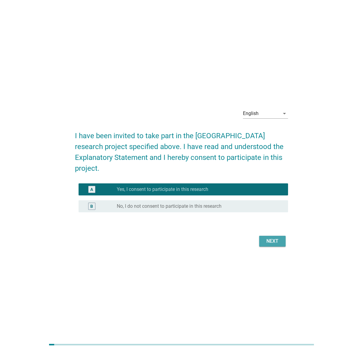
click at [271, 242] on div "Next" at bounding box center [272, 240] width 17 height 7
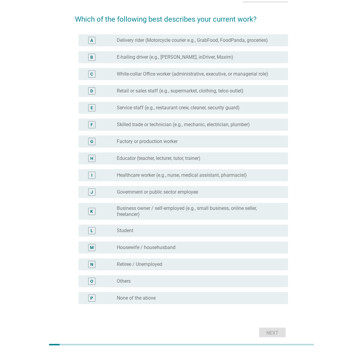
scroll to position [5, 0]
